Goal: Information Seeking & Learning: Find specific fact

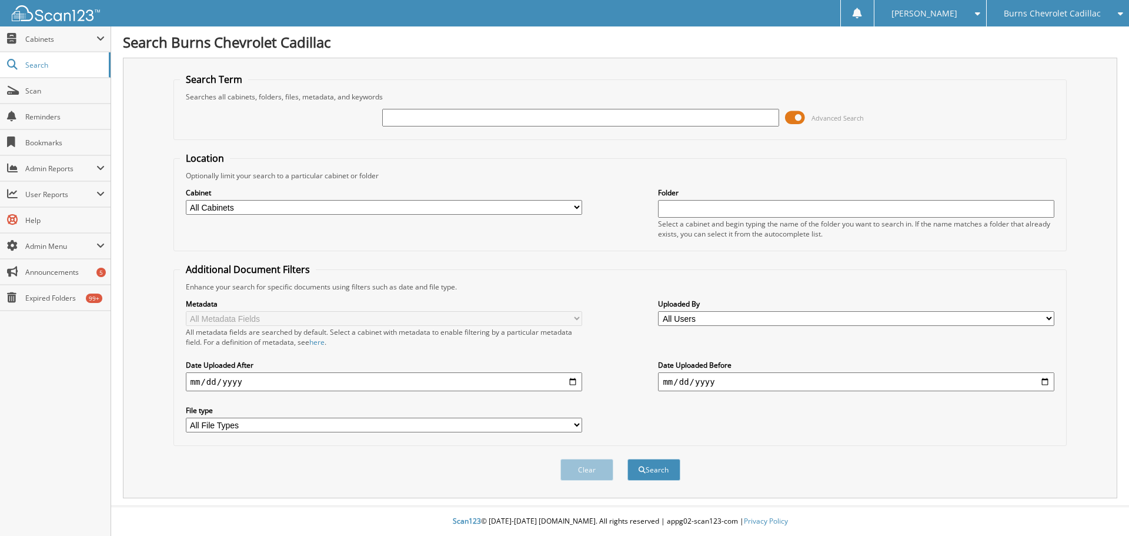
click at [635, 123] on input "text" at bounding box center [580, 118] width 396 height 18
type input "522726"
click at [627, 459] on button "Search" at bounding box center [653, 470] width 53 height 22
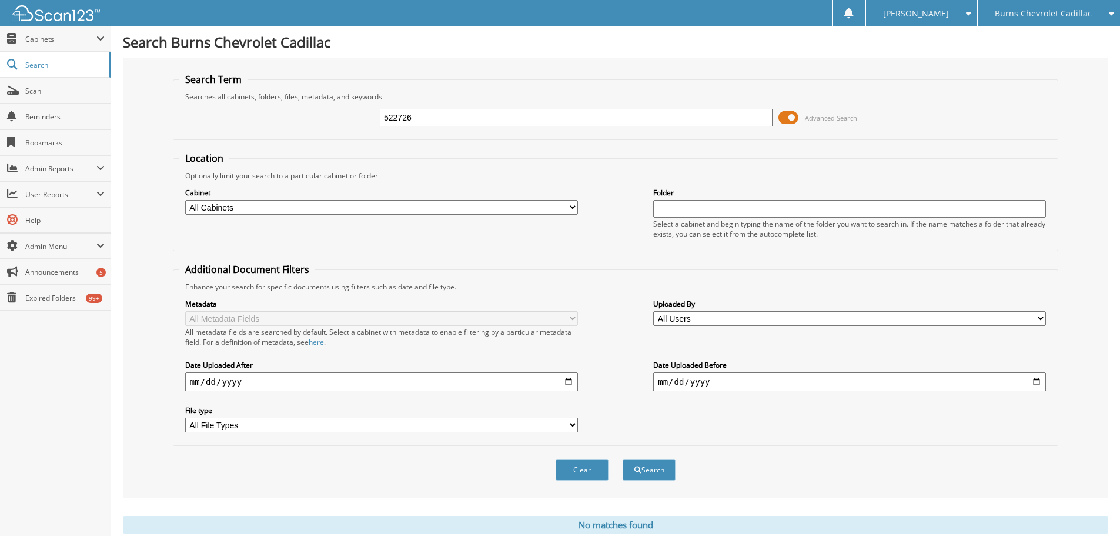
drag, startPoint x: 423, startPoint y: 119, endPoint x: 350, endPoint y: 118, distance: 72.9
click at [350, 118] on div "522726 Advanced Search" at bounding box center [615, 118] width 872 height 32
type input "522750"
click at [623, 459] on button "Search" at bounding box center [649, 470] width 53 height 22
drag, startPoint x: 441, startPoint y: 122, endPoint x: 318, endPoint y: 122, distance: 123.4
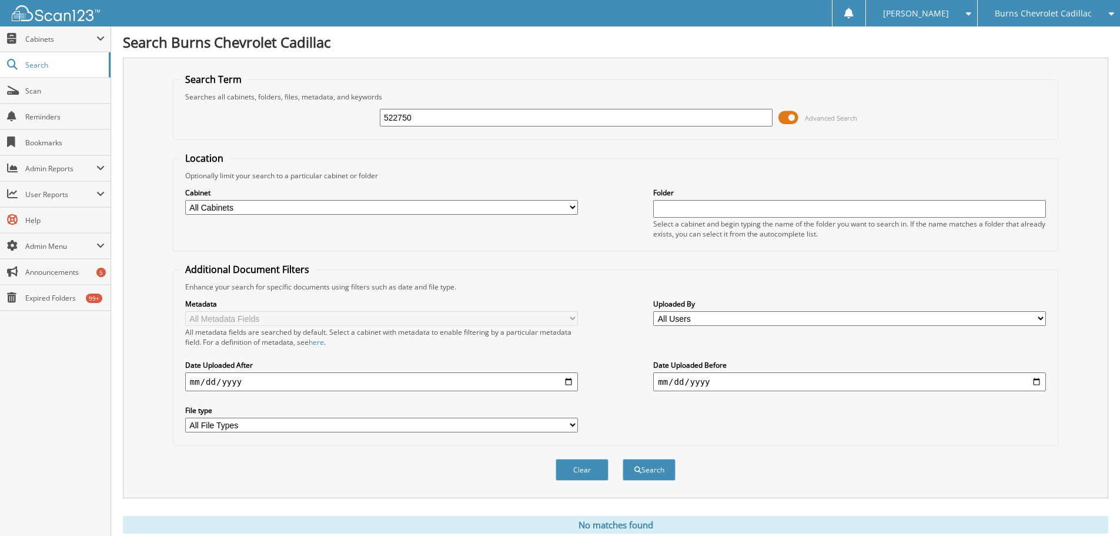
click at [318, 122] on div "522750 Advanced Search" at bounding box center [615, 118] width 872 height 32
click at [421, 114] on input "522750" at bounding box center [576, 118] width 393 height 18
drag, startPoint x: 421, startPoint y: 114, endPoint x: 289, endPoint y: 102, distance: 132.8
click at [289, 102] on div "522750 Advanced Search" at bounding box center [615, 118] width 872 height 32
type input "520839"
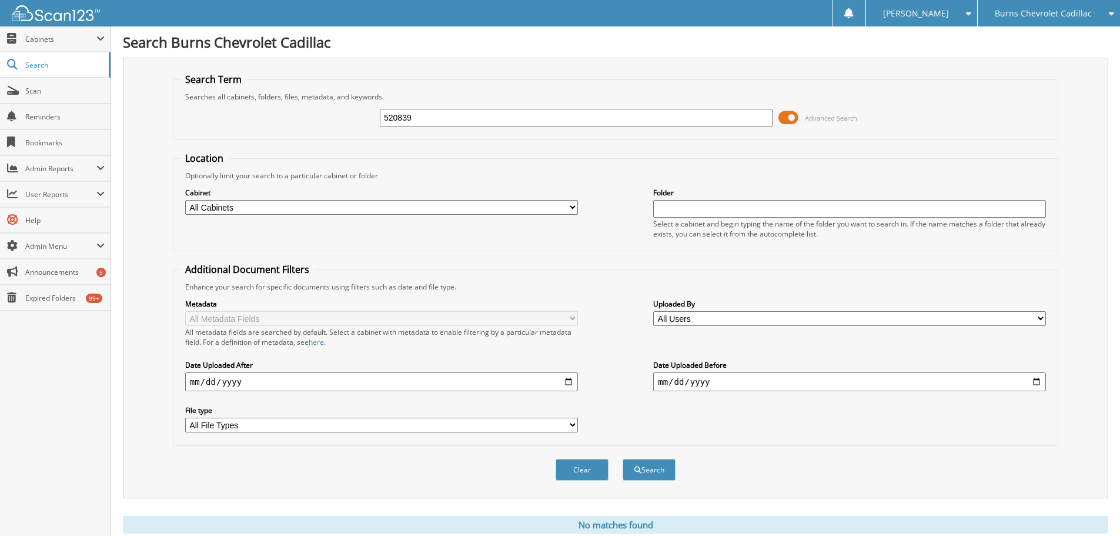
click at [623, 459] on button "Search" at bounding box center [649, 470] width 53 height 22
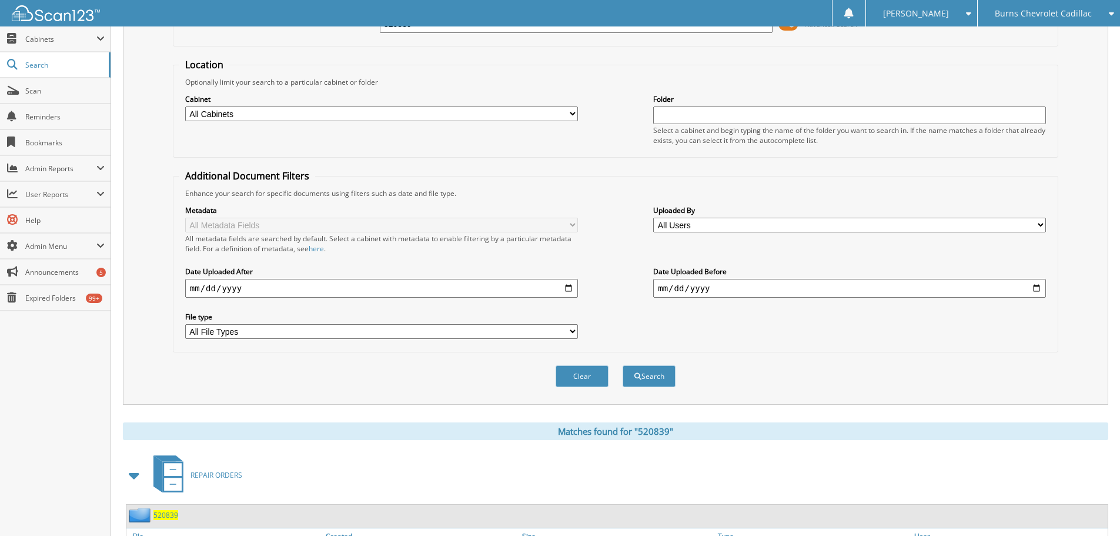
scroll to position [168, 0]
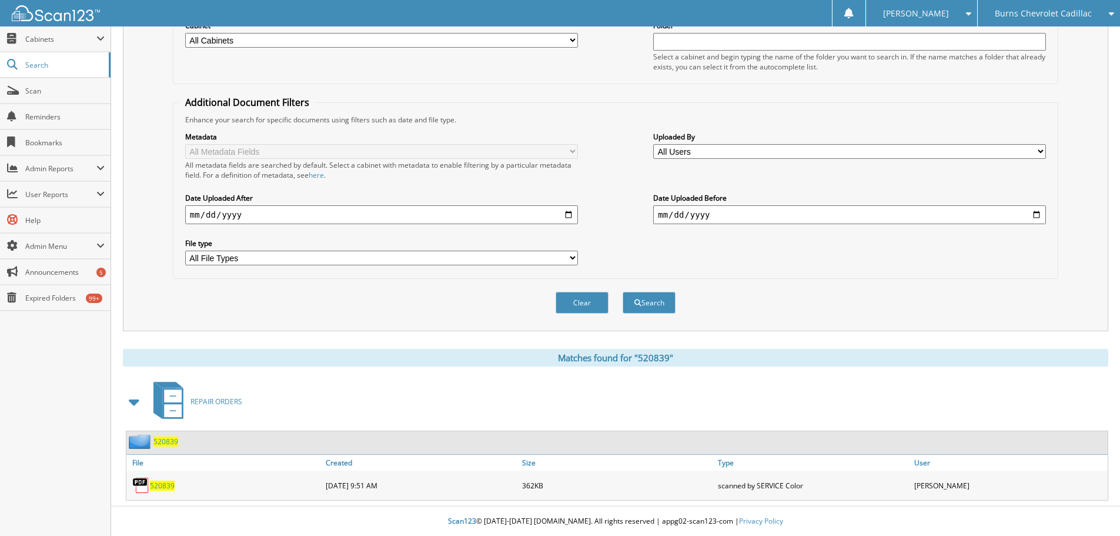
click at [160, 487] on span "520839" at bounding box center [162, 485] width 25 height 10
